Goal: Check status

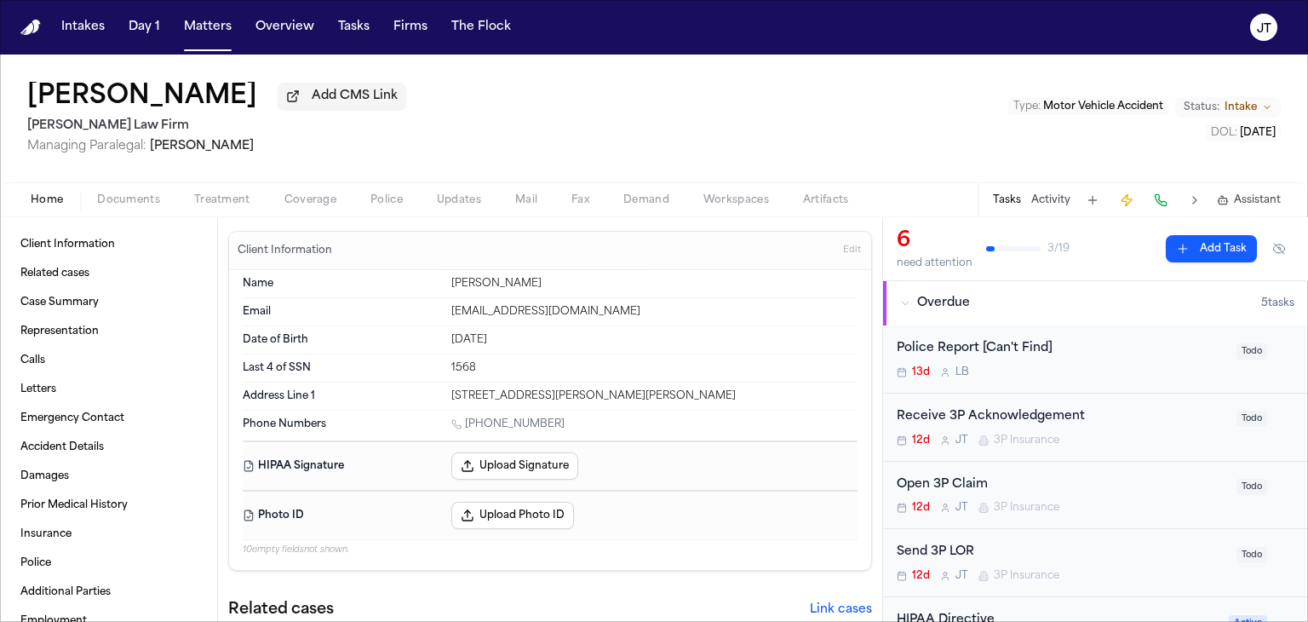
drag, startPoint x: 446, startPoint y: 196, endPoint x: 416, endPoint y: 190, distance: 31.2
click at [446, 196] on span "Updates" at bounding box center [459, 200] width 44 height 14
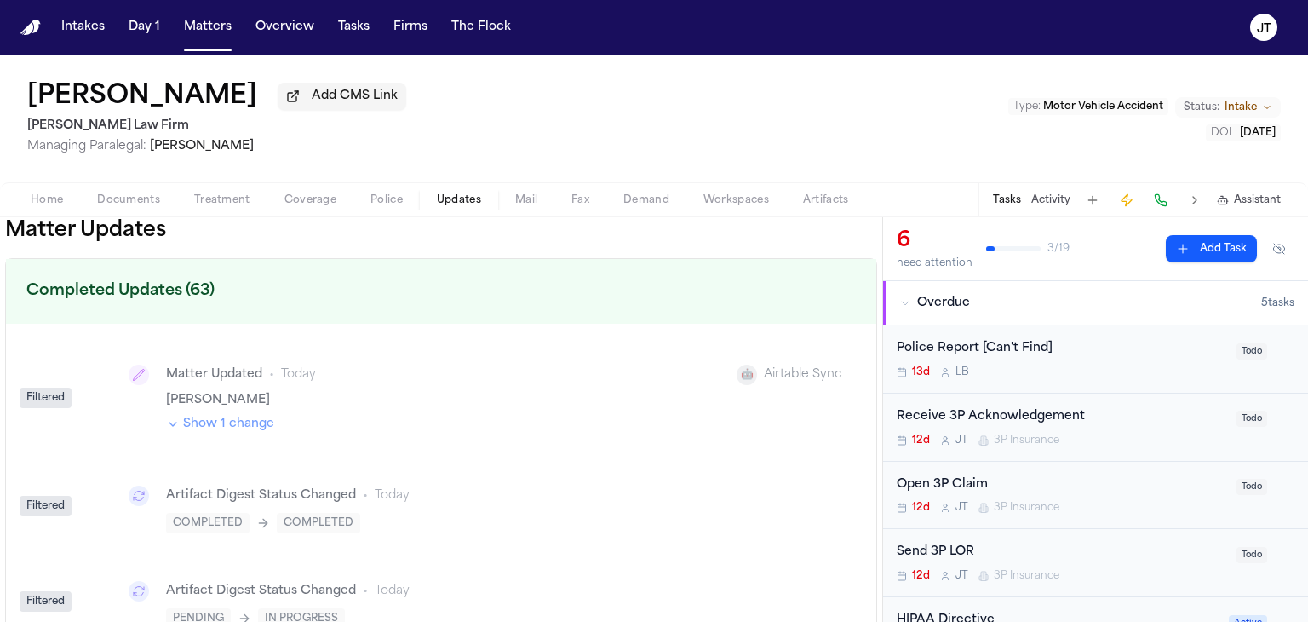
click at [303, 196] on span "Coverage" at bounding box center [310, 200] width 52 height 14
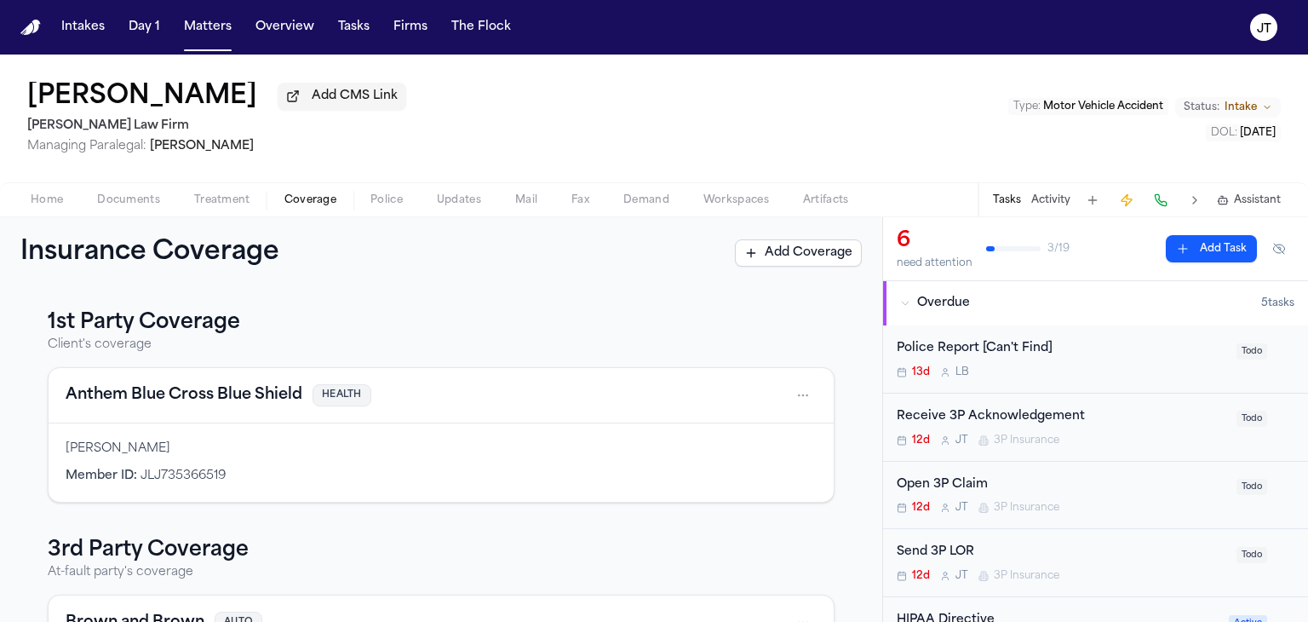
click at [15, 500] on div "1st Party Coverage Client's coverage Anthem Blue Cross Blue Shield HEALTH [PERS…" at bounding box center [441, 455] width 882 height 333
drag, startPoint x: 839, startPoint y: 0, endPoint x: 747, endPoint y: 83, distance: 123.6
click at [747, 83] on div "[PERSON_NAME] Add CMS Link [PERSON_NAME] Law Firm Managing Paralegal: [PERSON_N…" at bounding box center [654, 119] width 1308 height 128
